Goal: Task Accomplishment & Management: Complete application form

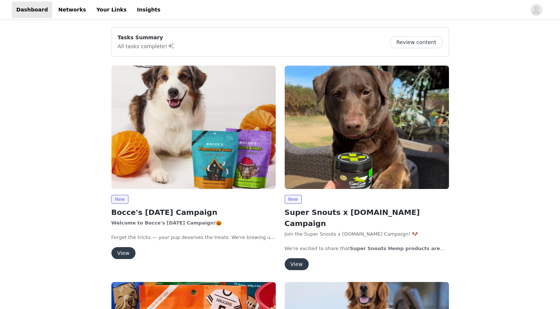
click at [120, 250] on button "View" at bounding box center [123, 253] width 24 height 12
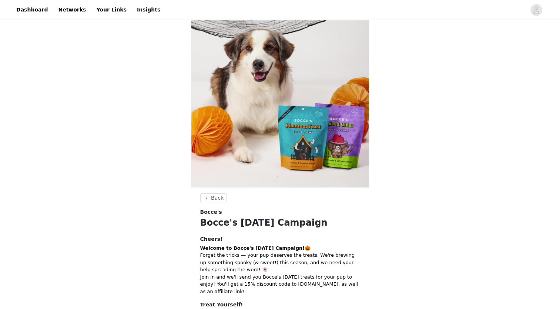
scroll to position [38, 0]
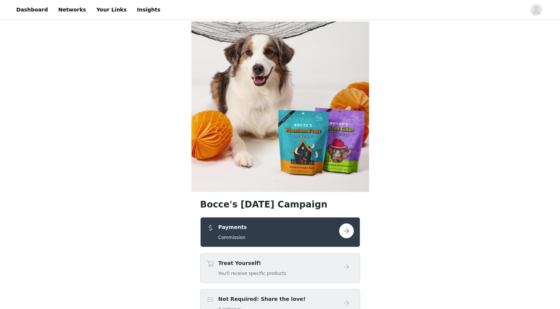
click at [286, 259] on div "Treat Yourself! You'll receive specific products" at bounding box center [273, 267] width 132 height 17
click at [346, 223] on button "button" at bounding box center [346, 230] width 15 height 15
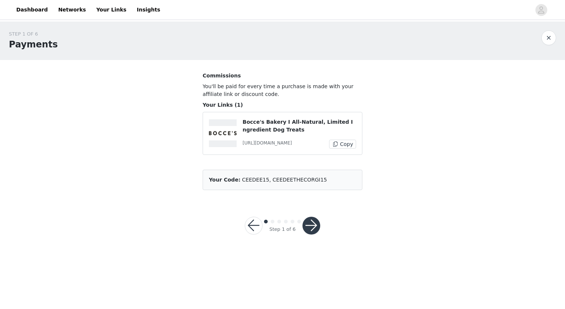
click at [352, 142] on button "Copy" at bounding box center [342, 144] width 27 height 9
click at [312, 216] on button "button" at bounding box center [312, 225] width 18 height 18
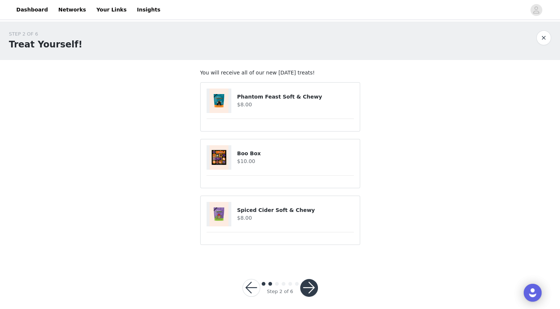
click at [304, 279] on div at bounding box center [309, 288] width 18 height 18
click at [308, 284] on button "button" at bounding box center [309, 288] width 18 height 18
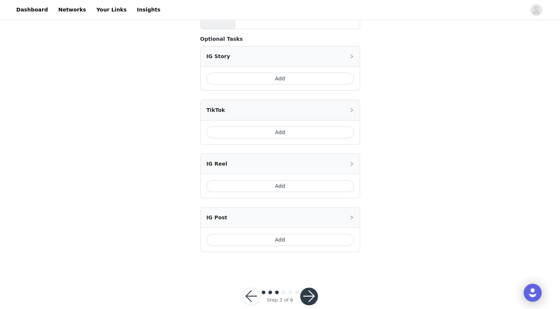
scroll to position [228, 0]
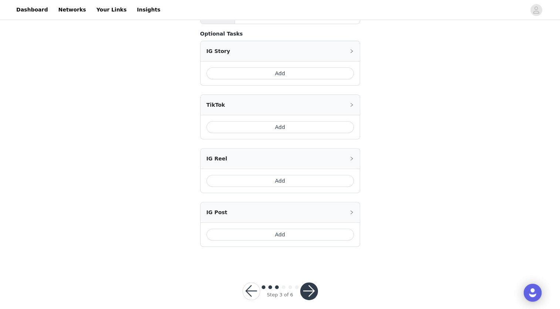
click at [309, 282] on button "button" at bounding box center [309, 291] width 18 height 18
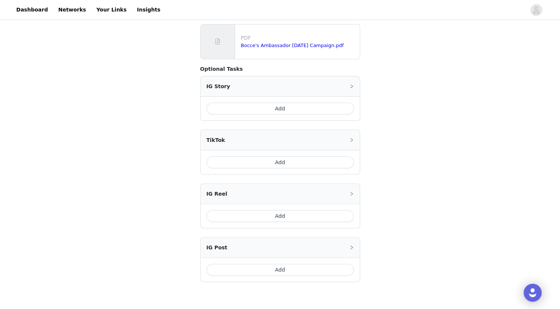
scroll to position [43, 0]
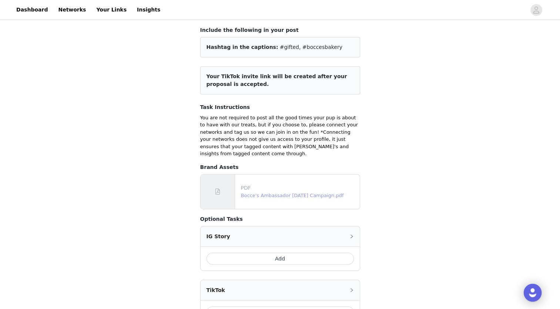
click at [314, 192] on link "Bocce's Ambassador [DATE] Campaign.pdf" at bounding box center [292, 195] width 103 height 6
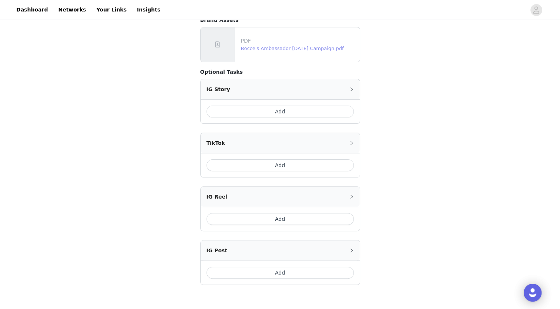
scroll to position [228, 0]
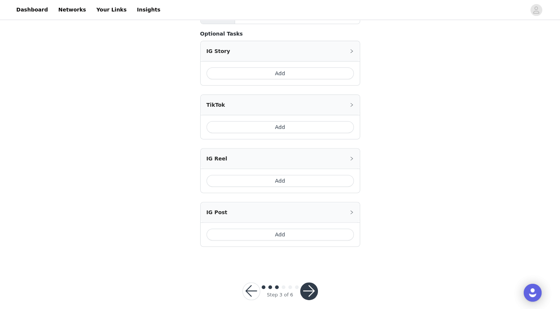
click at [308, 282] on button "button" at bounding box center [309, 291] width 18 height 18
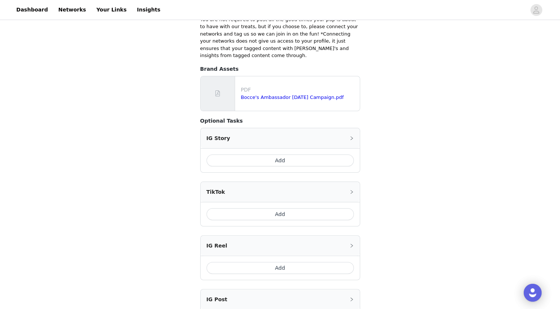
scroll to position [6, 0]
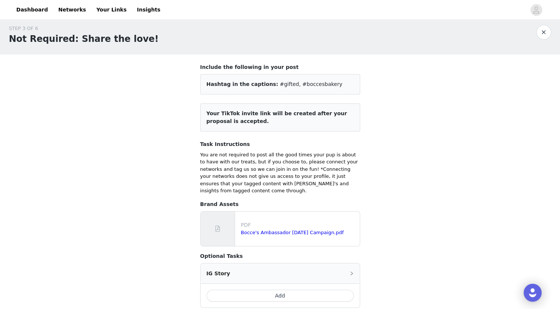
click at [266, 110] on span "Your TikTok invite link will be created after your proposal is accepted." at bounding box center [277, 117] width 141 height 14
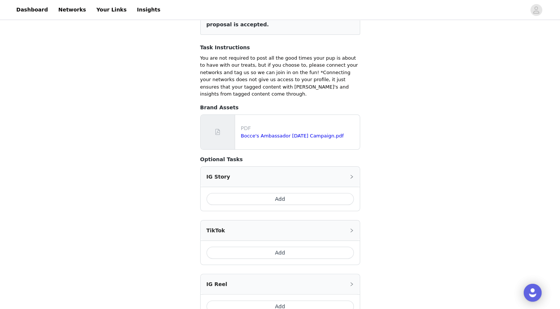
scroll to position [191, 0]
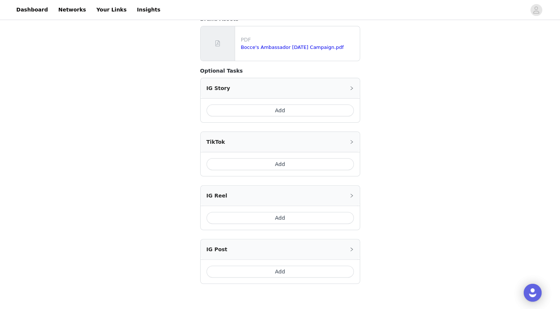
click at [255, 158] on button "Add" at bounding box center [280, 164] width 147 height 12
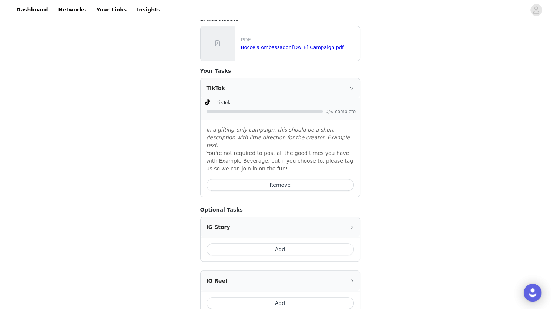
click at [392, 180] on div "STEP 3 OF 6 Not Required: Share the love! Include the following in your post Ha…" at bounding box center [280, 108] width 560 height 555
click at [289, 243] on button "Add" at bounding box center [280, 249] width 147 height 12
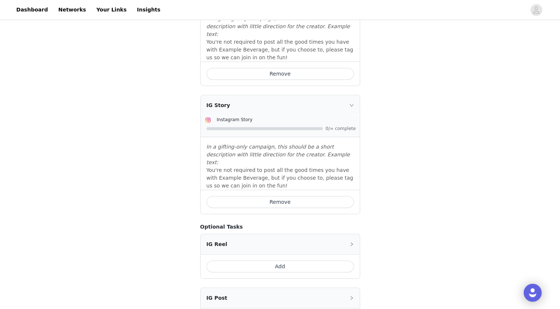
click at [276, 254] on div "Add" at bounding box center [280, 266] width 159 height 24
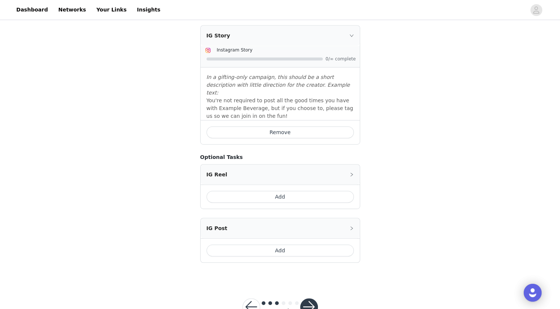
click at [275, 244] on button "Add" at bounding box center [280, 250] width 147 height 12
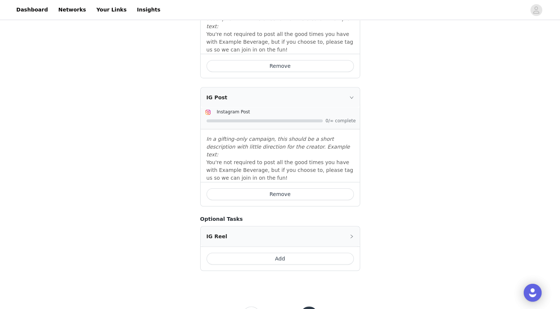
click at [278, 252] on button "Add" at bounding box center [280, 258] width 147 height 12
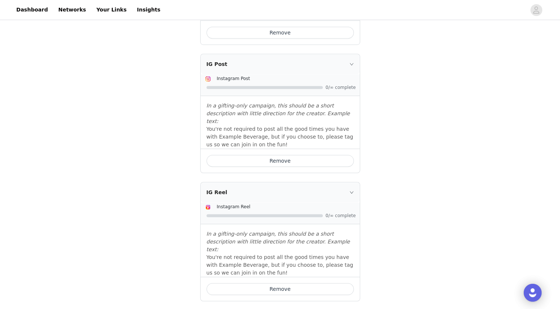
scroll to position [493, 0]
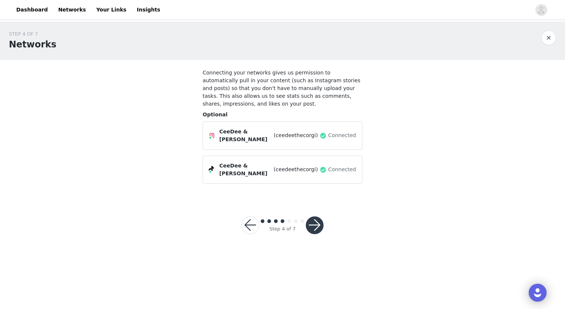
click at [309, 216] on button "button" at bounding box center [315, 225] width 18 height 18
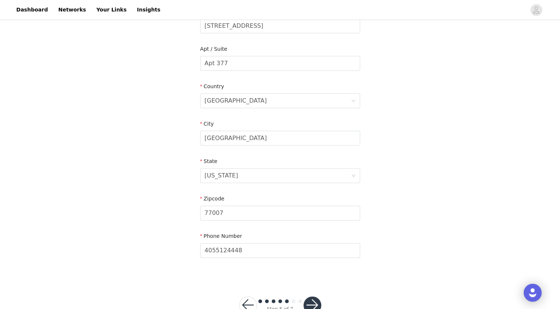
scroll to position [195, 0]
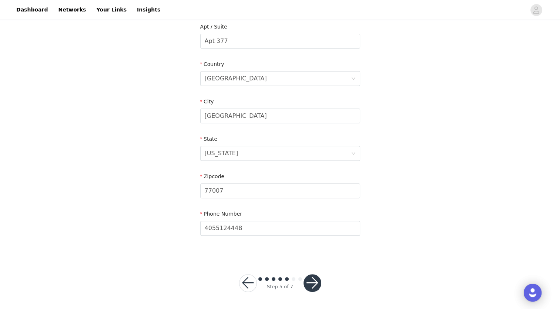
click at [312, 282] on button "button" at bounding box center [312, 283] width 18 height 18
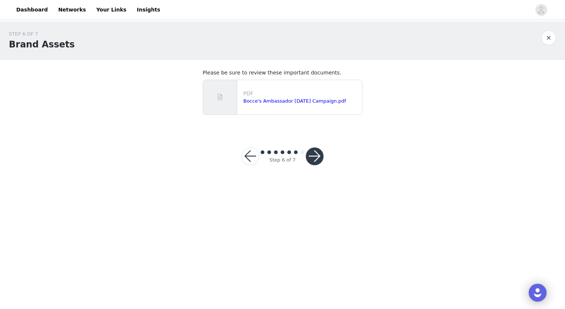
click at [322, 155] on button "button" at bounding box center [315, 156] width 18 height 18
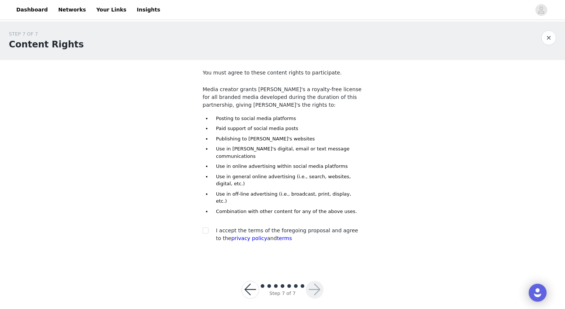
click at [209, 226] on div at bounding box center [208, 230] width 10 height 8
click at [207, 227] on input "checkbox" at bounding box center [205, 229] width 5 height 5
checkbox input "true"
click at [316, 281] on button "button" at bounding box center [315, 290] width 18 height 18
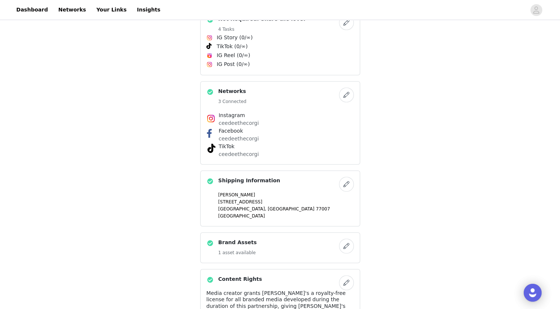
scroll to position [524, 0]
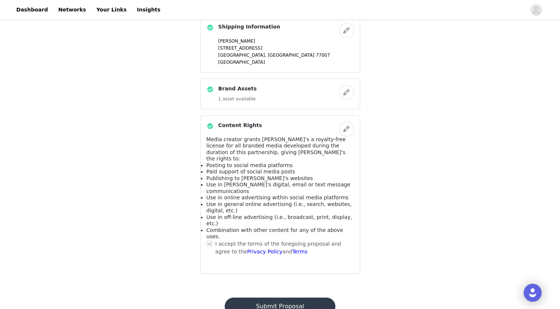
click at [274, 297] on button "Submit Proposal" at bounding box center [280, 306] width 111 height 18
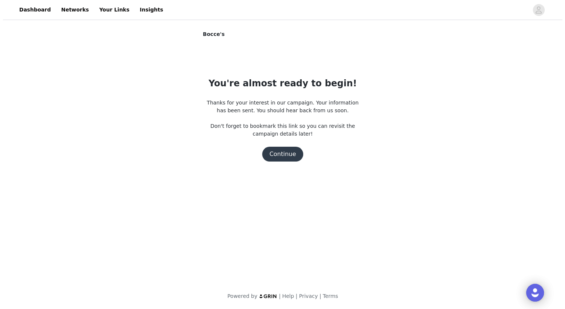
scroll to position [0, 0]
click at [277, 153] on button "Continue" at bounding box center [282, 154] width 41 height 15
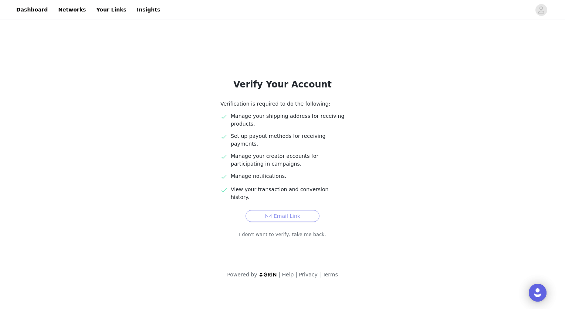
click at [291, 210] on button "Email Link" at bounding box center [283, 216] width 74 height 12
